Goal: Transaction & Acquisition: Purchase product/service

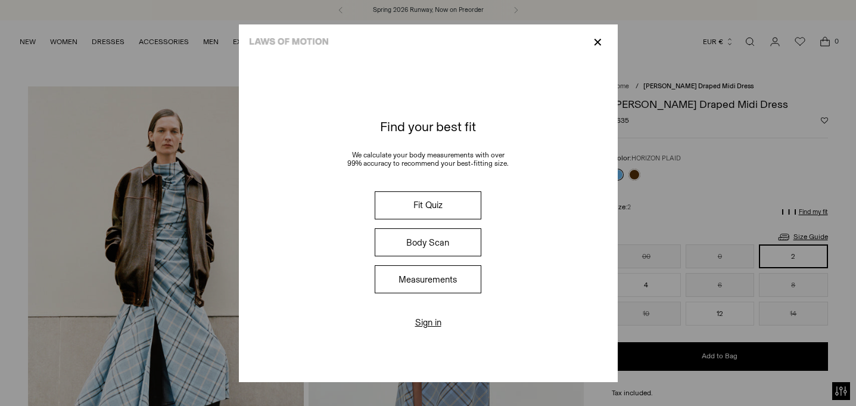
click at [599, 44] on p "✕" at bounding box center [598, 42] width 16 height 20
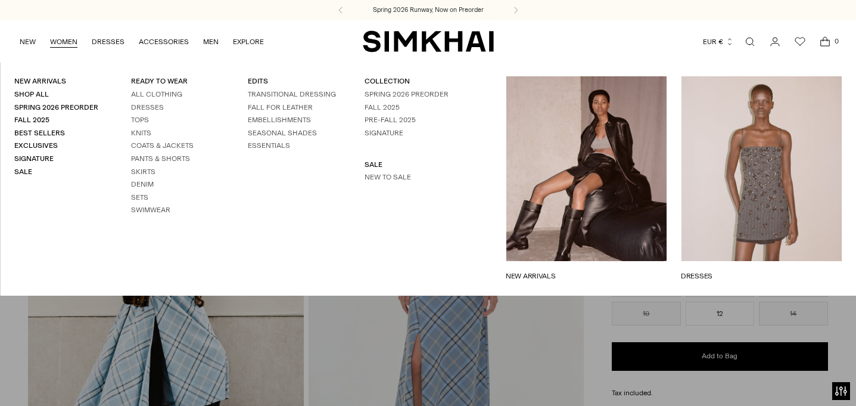
click at [67, 39] on link "WOMEN" at bounding box center [63, 42] width 27 height 26
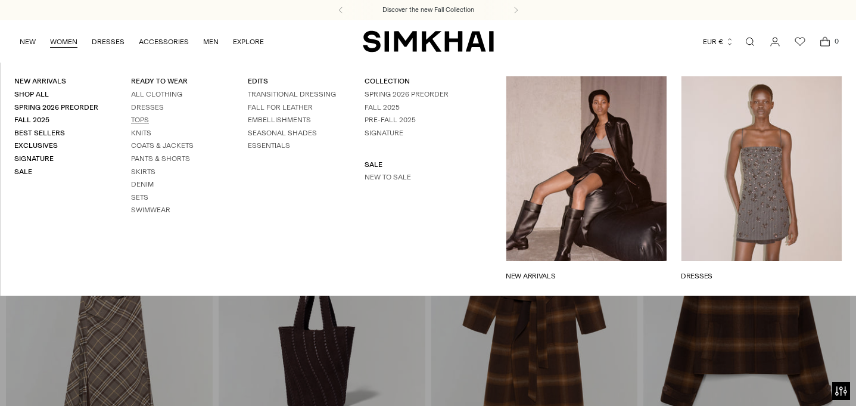
click at [140, 122] on link "Tops" at bounding box center [140, 120] width 18 height 8
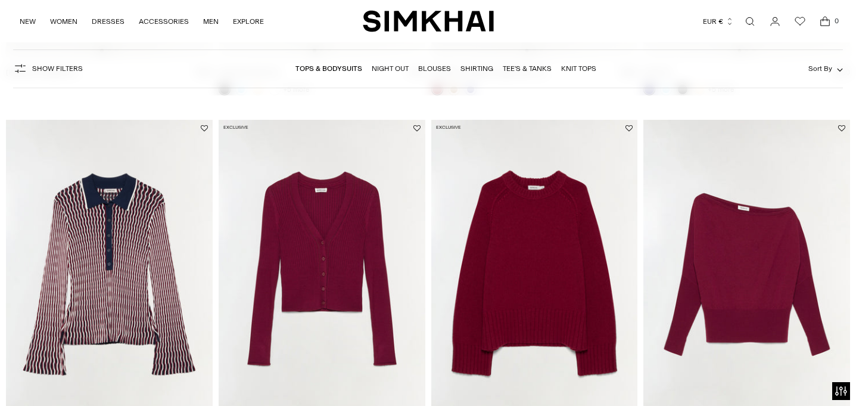
scroll to position [797, 0]
click at [508, 232] on img at bounding box center [534, 275] width 207 height 310
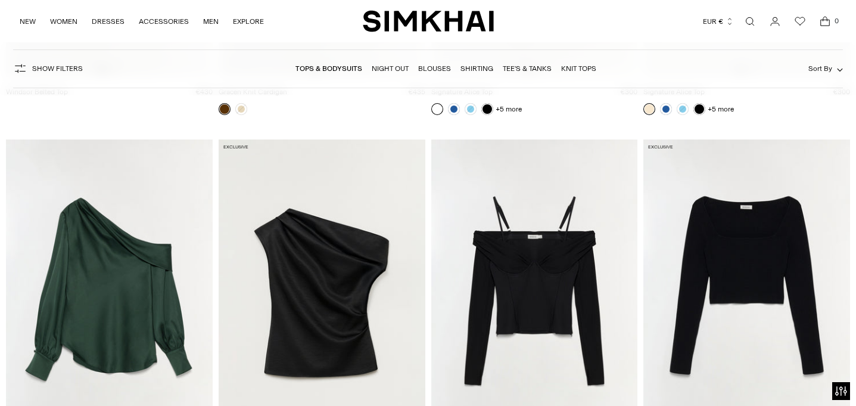
scroll to position [4011, 0]
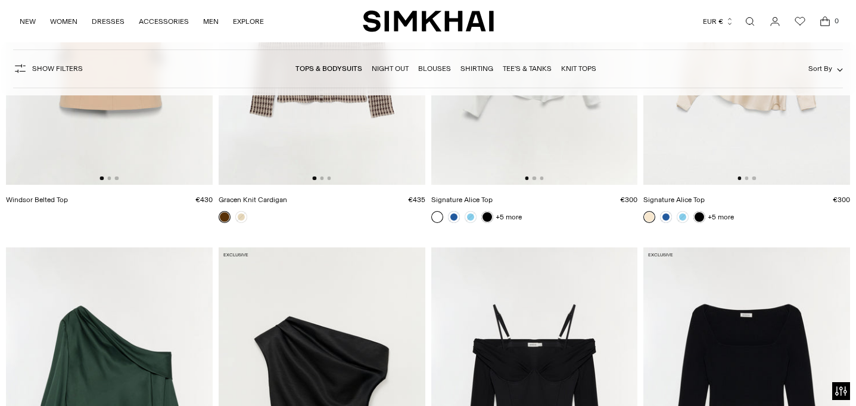
click at [749, 312] on img at bounding box center [747, 402] width 207 height 310
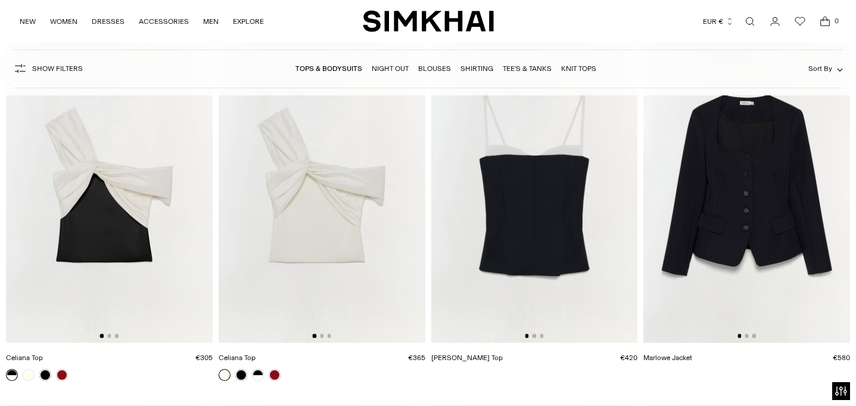
scroll to position [4970, 0]
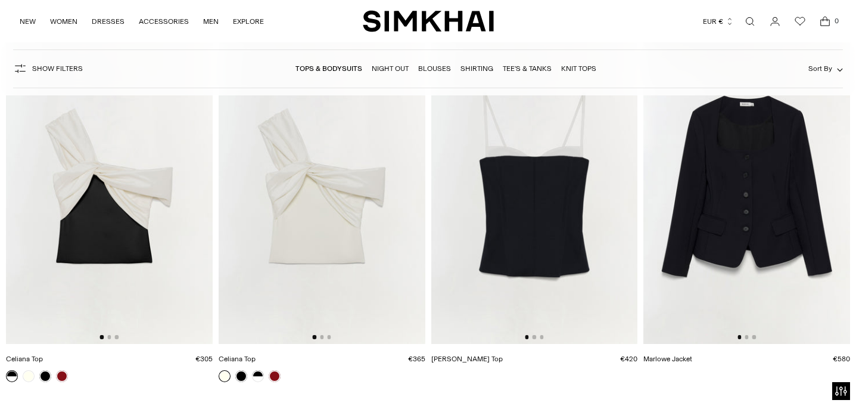
click at [752, 211] on img at bounding box center [747, 188] width 207 height 310
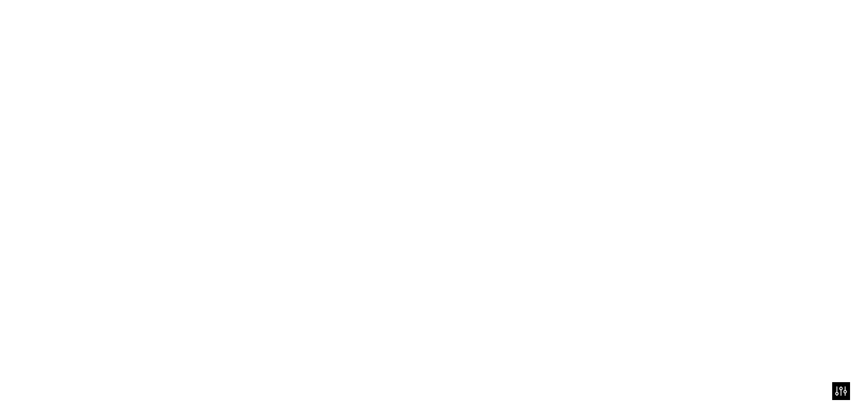
scroll to position [4925, 0]
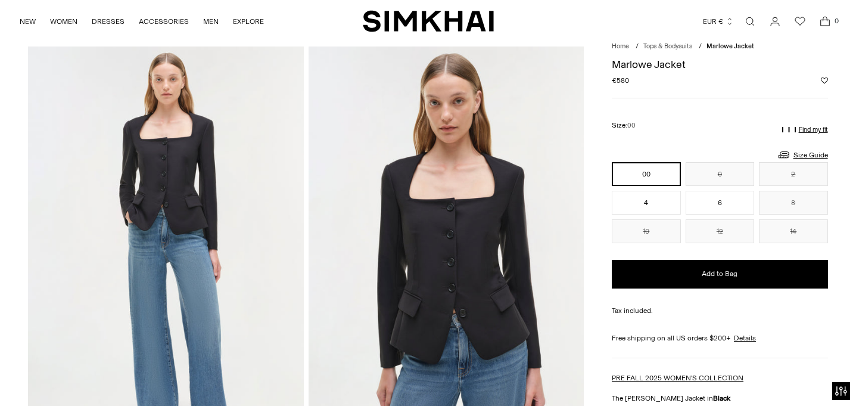
scroll to position [61, 0]
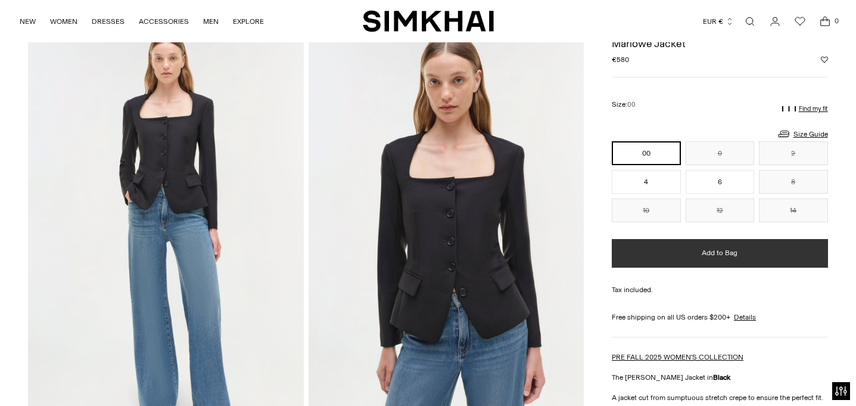
click at [716, 265] on button "Add to Bag" at bounding box center [720, 253] width 216 height 29
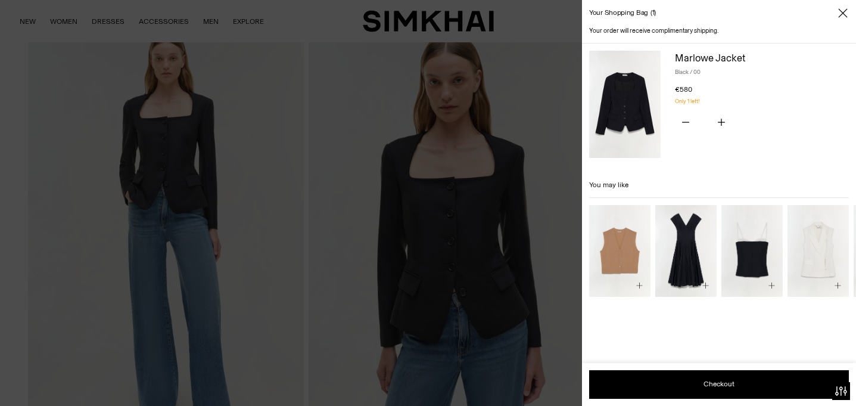
click at [841, 11] on icon "Close" at bounding box center [843, 12] width 9 height 9
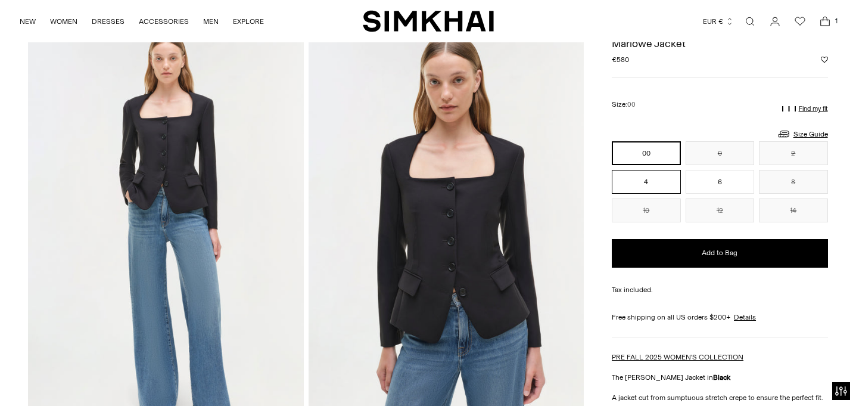
click at [646, 185] on button "4" at bounding box center [646, 182] width 69 height 24
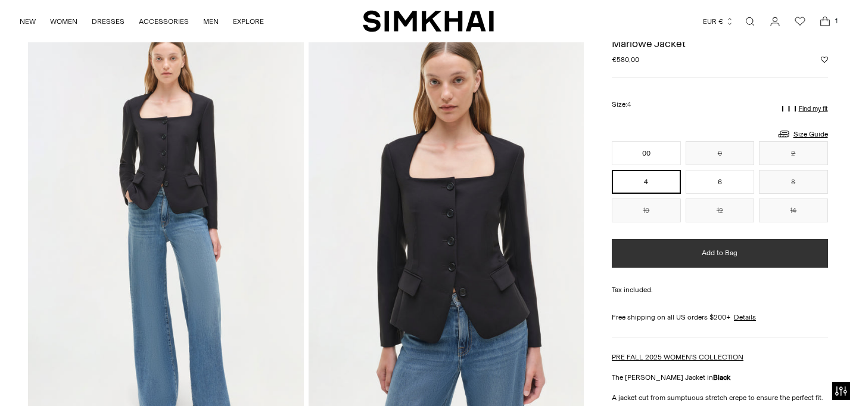
click at [693, 240] on button "Add to Bag" at bounding box center [720, 253] width 216 height 29
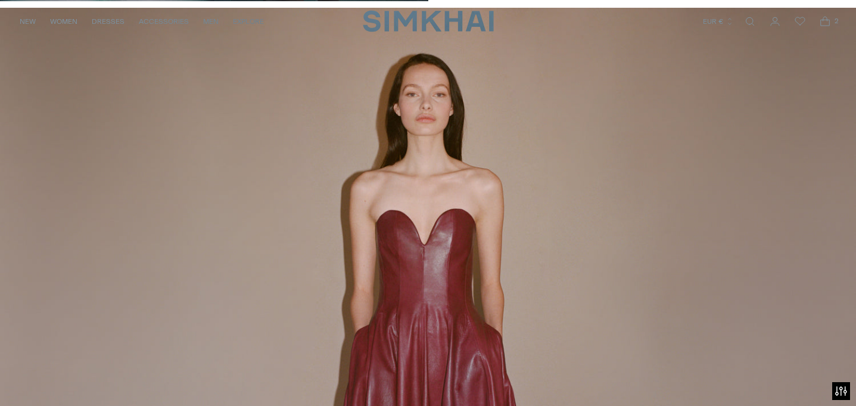
scroll to position [1398, 0]
click at [851, 365] on link "/collections/dresses-all" at bounding box center [428, 253] width 856 height 491
